Goal: Task Accomplishment & Management: Use online tool/utility

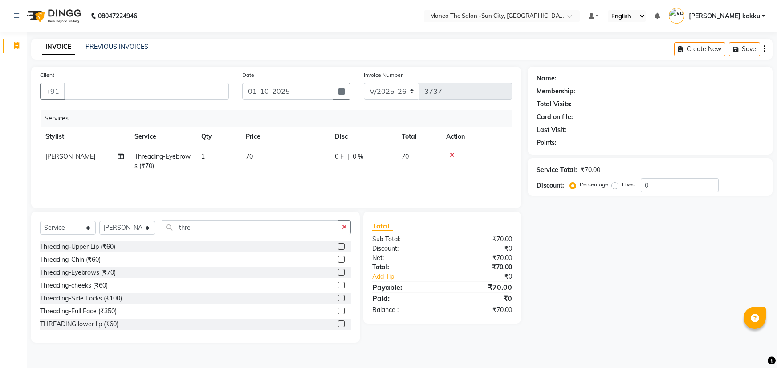
select select "5822"
select select "service"
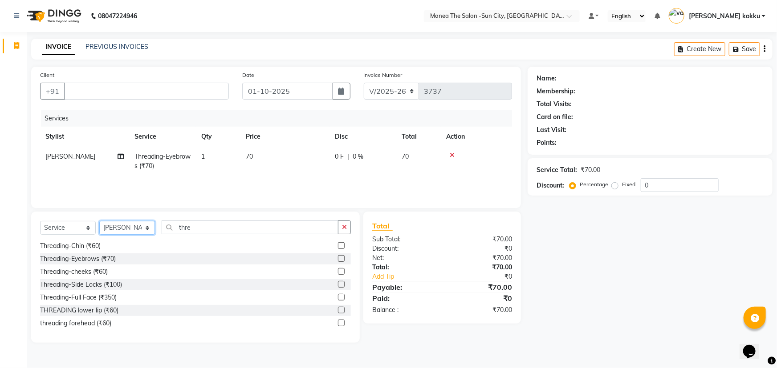
click at [125, 223] on select "Select Stylist [PERSON_NAME] [PERSON_NAME] Ikrar [PERSON_NAME] K sai [PERSON_NA…" at bounding box center [127, 228] width 56 height 14
select select "40515"
click at [99, 221] on select "Select Stylist [PERSON_NAME] [PERSON_NAME] Ikrar [PERSON_NAME] K sai [PERSON_NA…" at bounding box center [127, 228] width 56 height 14
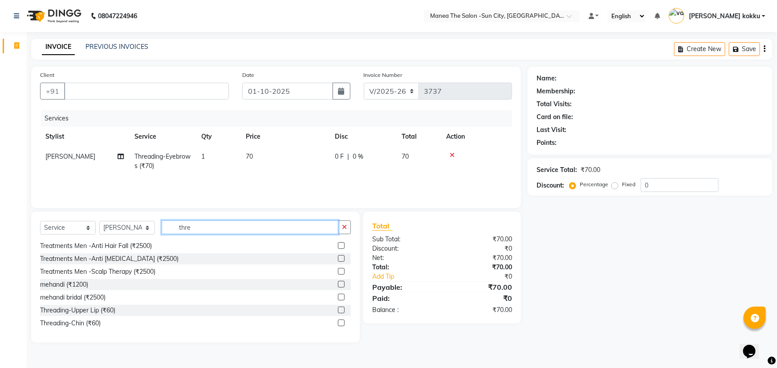
click at [202, 222] on input "thre" at bounding box center [250, 228] width 177 height 14
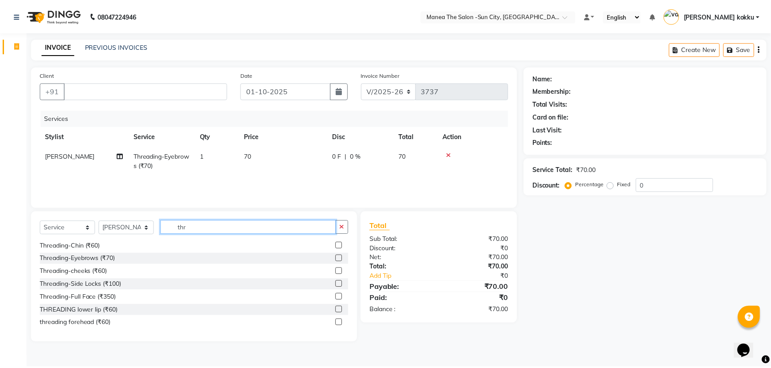
scroll to position [0, 0]
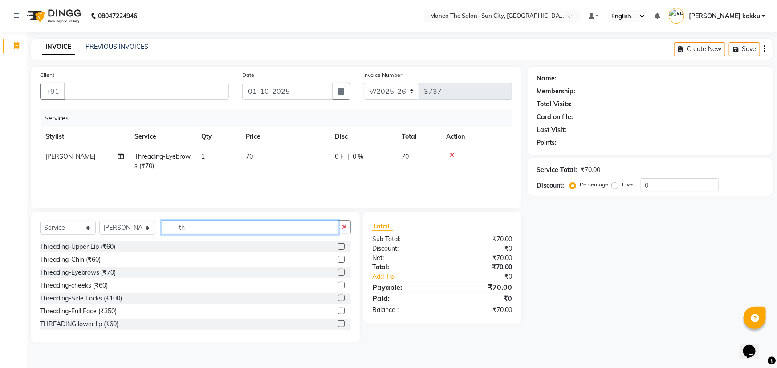
type input "t"
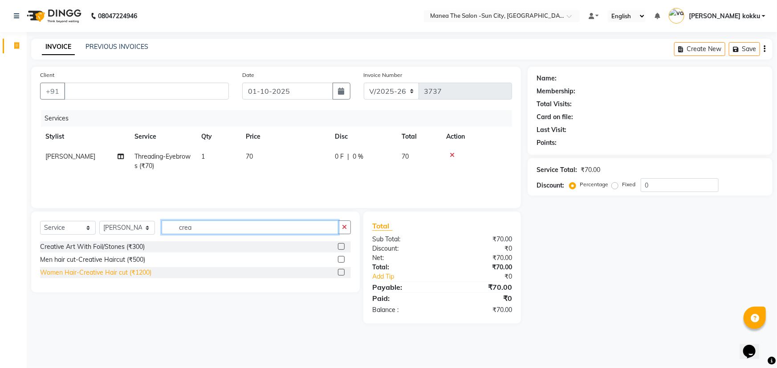
type input "crea"
click at [138, 275] on div "Women Hair-Creative Hair cut (₹1200)" at bounding box center [95, 272] width 111 height 9
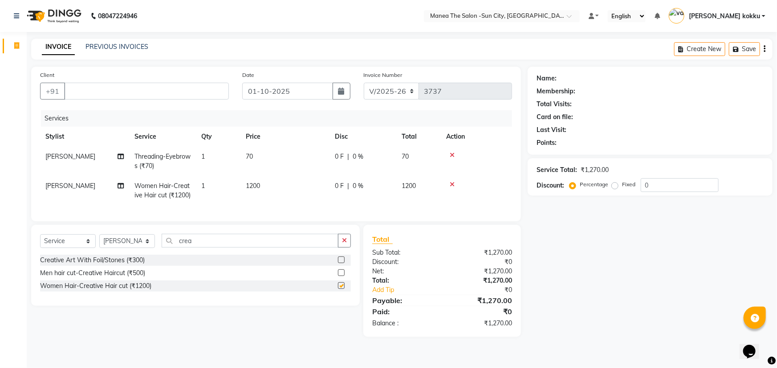
checkbox input "false"
click at [158, 92] on input "Client" at bounding box center [146, 91] width 165 height 17
click at [120, 85] on input "Client" at bounding box center [146, 91] width 165 height 17
click at [187, 57] on div "INVOICE PREVIOUS INVOICES Create New Save" at bounding box center [401, 49] width 741 height 21
click at [129, 97] on input "Client" at bounding box center [146, 91] width 165 height 17
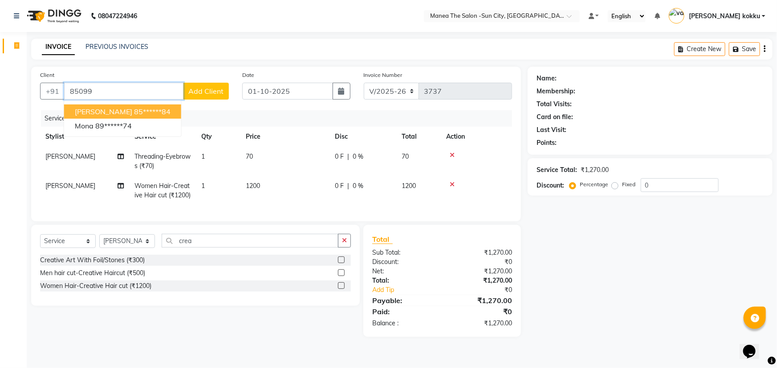
click at [158, 105] on button "[PERSON_NAME] 85******84" at bounding box center [122, 112] width 117 height 14
type input "85******84"
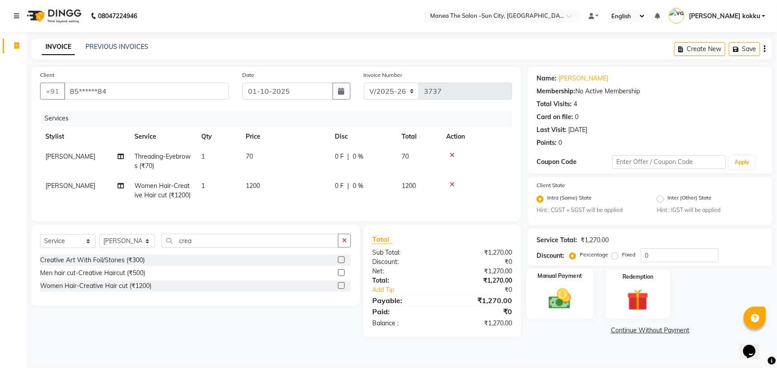
click at [578, 298] on div "Manual Payment" at bounding box center [559, 294] width 67 height 51
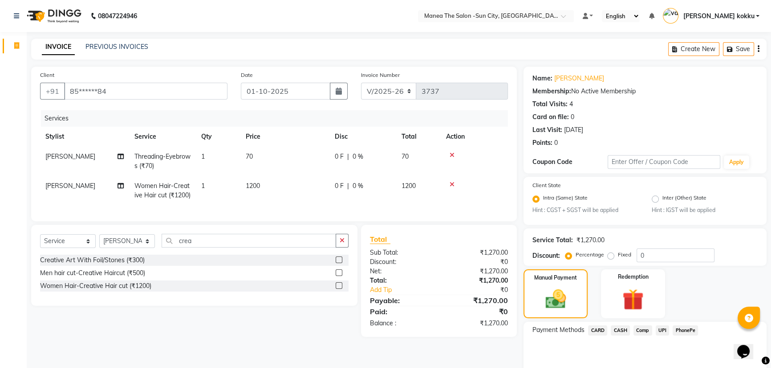
click at [660, 329] on span "UPI" at bounding box center [663, 331] width 14 height 10
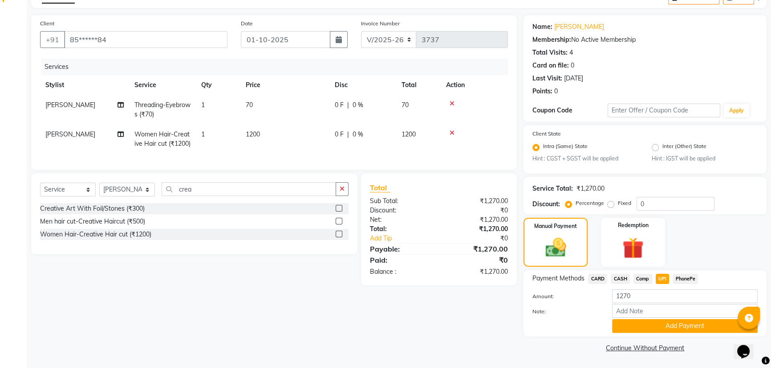
click at [680, 323] on button "Add Payment" at bounding box center [685, 327] width 146 height 14
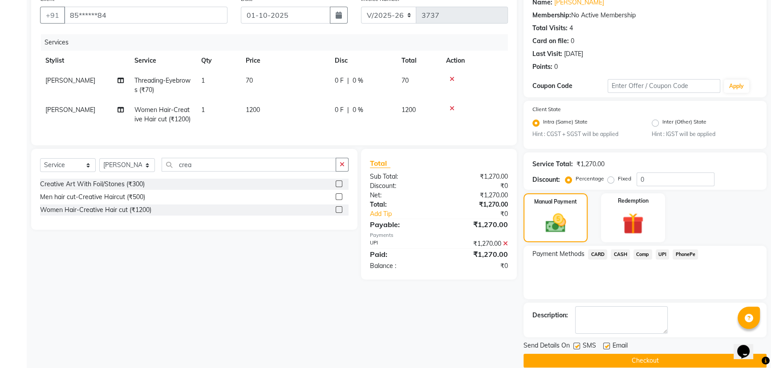
scroll to position [89, 0]
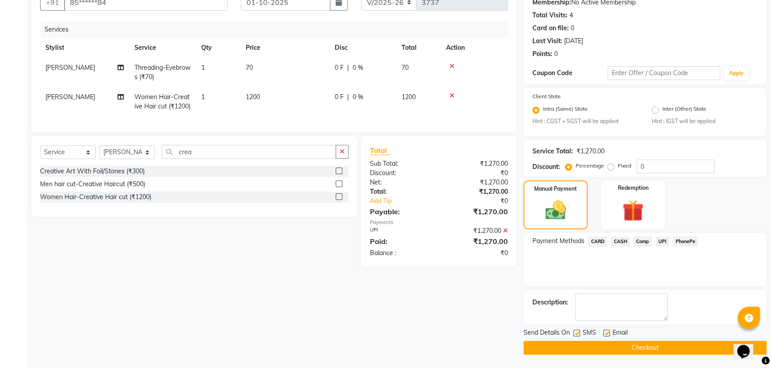
click at [575, 335] on label at bounding box center [576, 333] width 7 height 7
click at [575, 335] on input "checkbox" at bounding box center [576, 334] width 6 height 6
checkbox input "false"
click at [610, 348] on button "Checkout" at bounding box center [644, 348] width 243 height 14
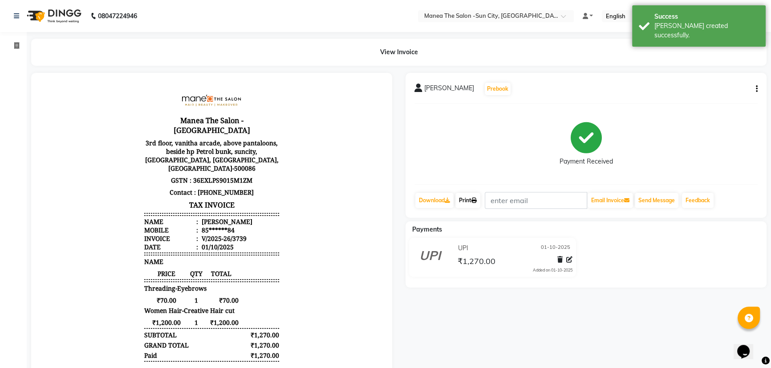
click at [469, 195] on link "Print" at bounding box center [467, 200] width 25 height 15
